Goal: Transaction & Acquisition: Book appointment/travel/reservation

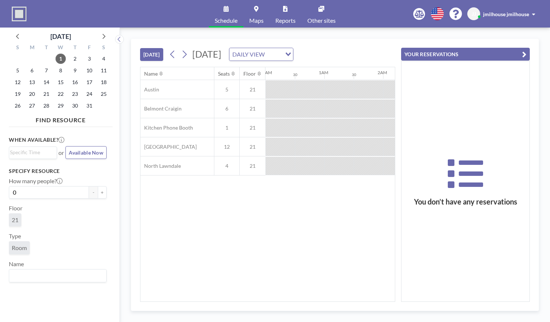
scroll to position [0, 882]
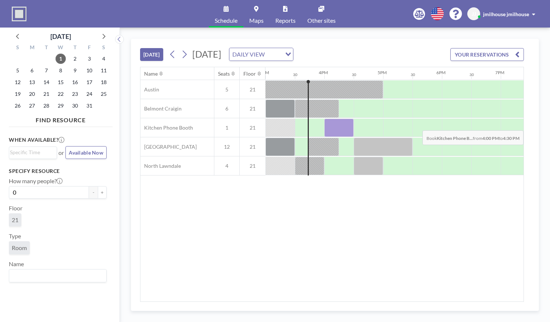
click at [329, 124] on div at bounding box center [338, 128] width 29 height 18
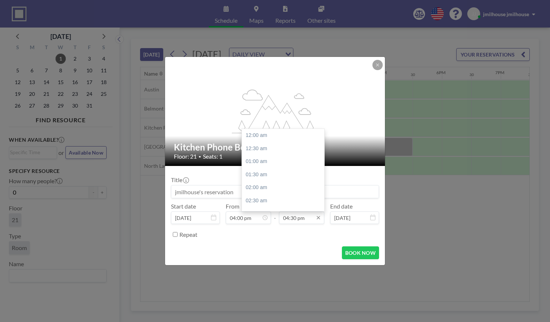
scroll to position [432, 0]
click at [303, 220] on input "04:30 pm" at bounding box center [301, 218] width 45 height 13
click at [282, 151] on div "05:00 pm" at bounding box center [285, 148] width 86 height 13
type input "05:00 pm"
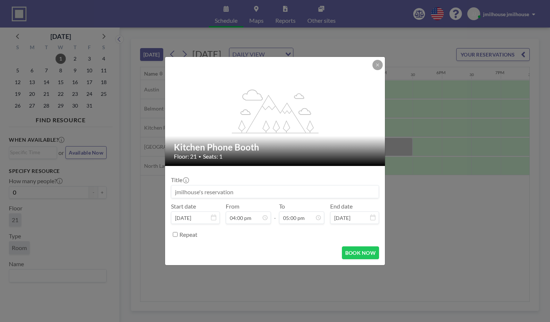
click at [250, 188] on input at bounding box center [274, 192] width 207 height 13
type input "Student meeting"
click at [352, 252] on button "BOOK NOW" at bounding box center [360, 253] width 37 height 13
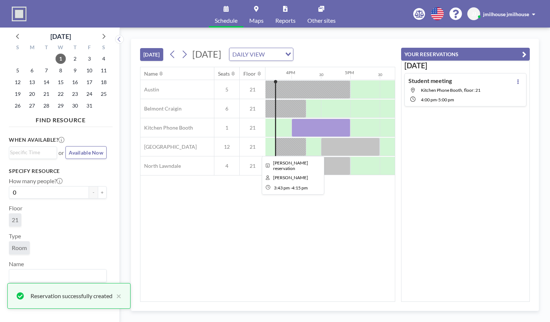
scroll to position [0, 915]
